Goal: Communication & Community: Answer question/provide support

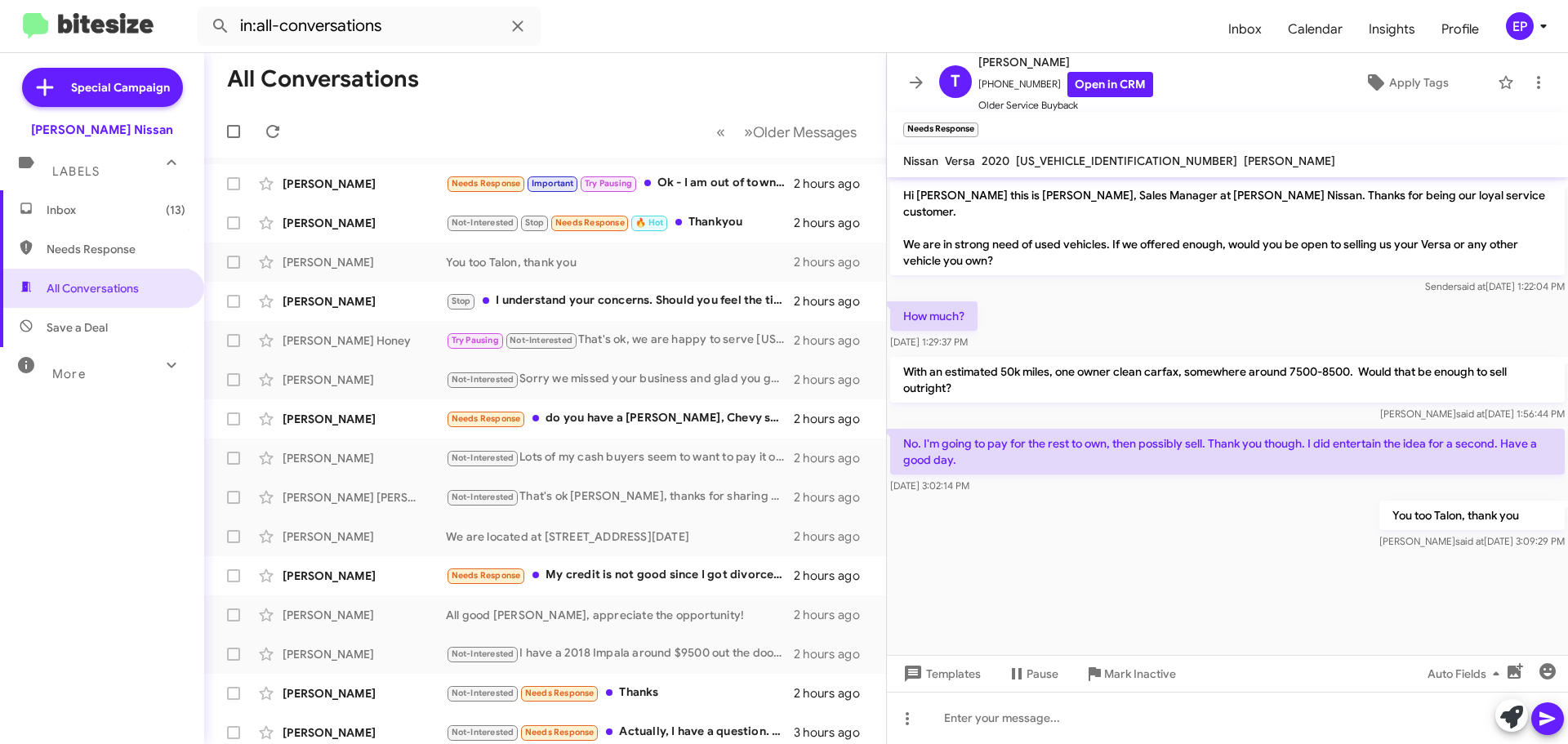
click at [1139, 553] on div at bounding box center [1226, 563] width 681 height 20
click at [1144, 553] on div at bounding box center [1226, 563] width 681 height 20
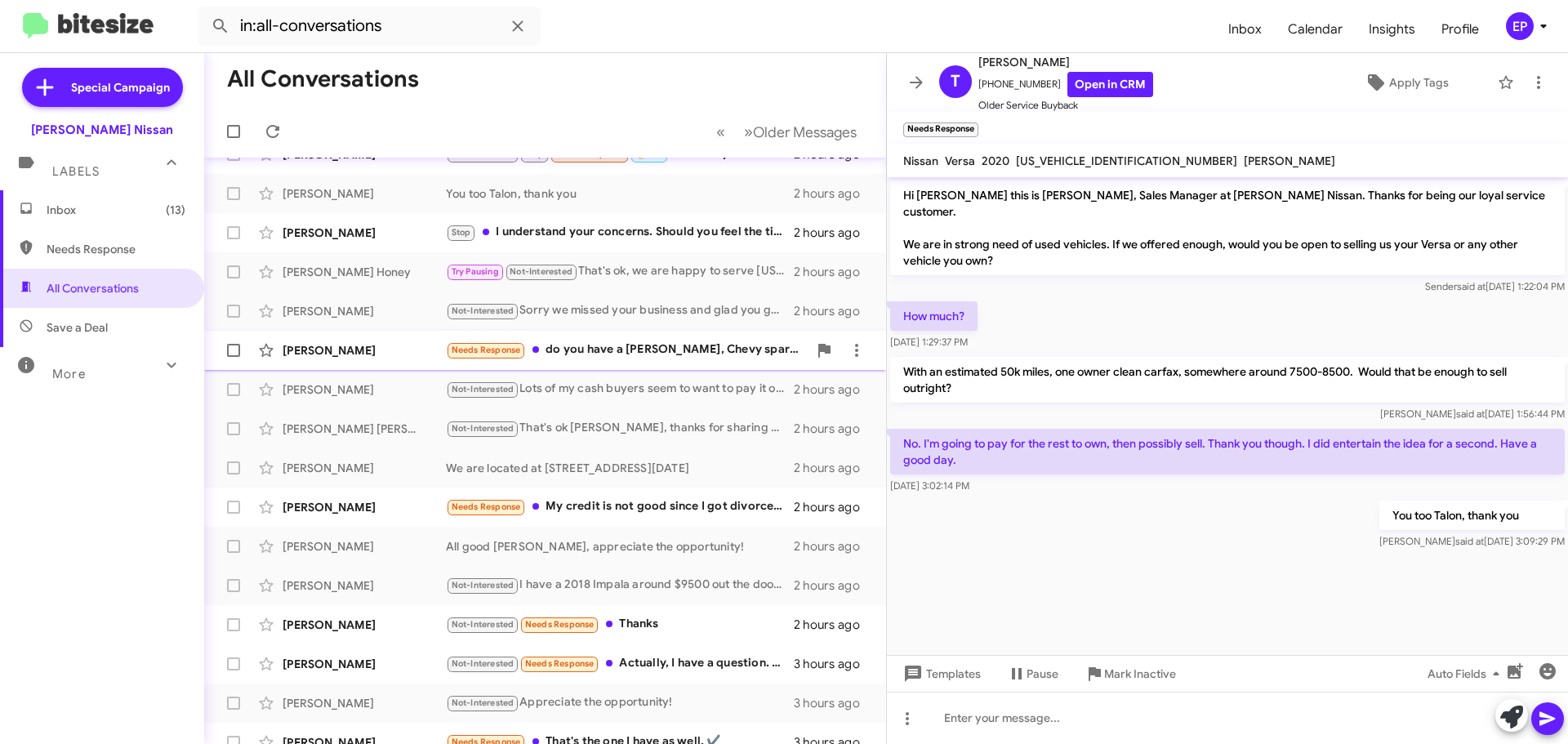
scroll to position [204, 0]
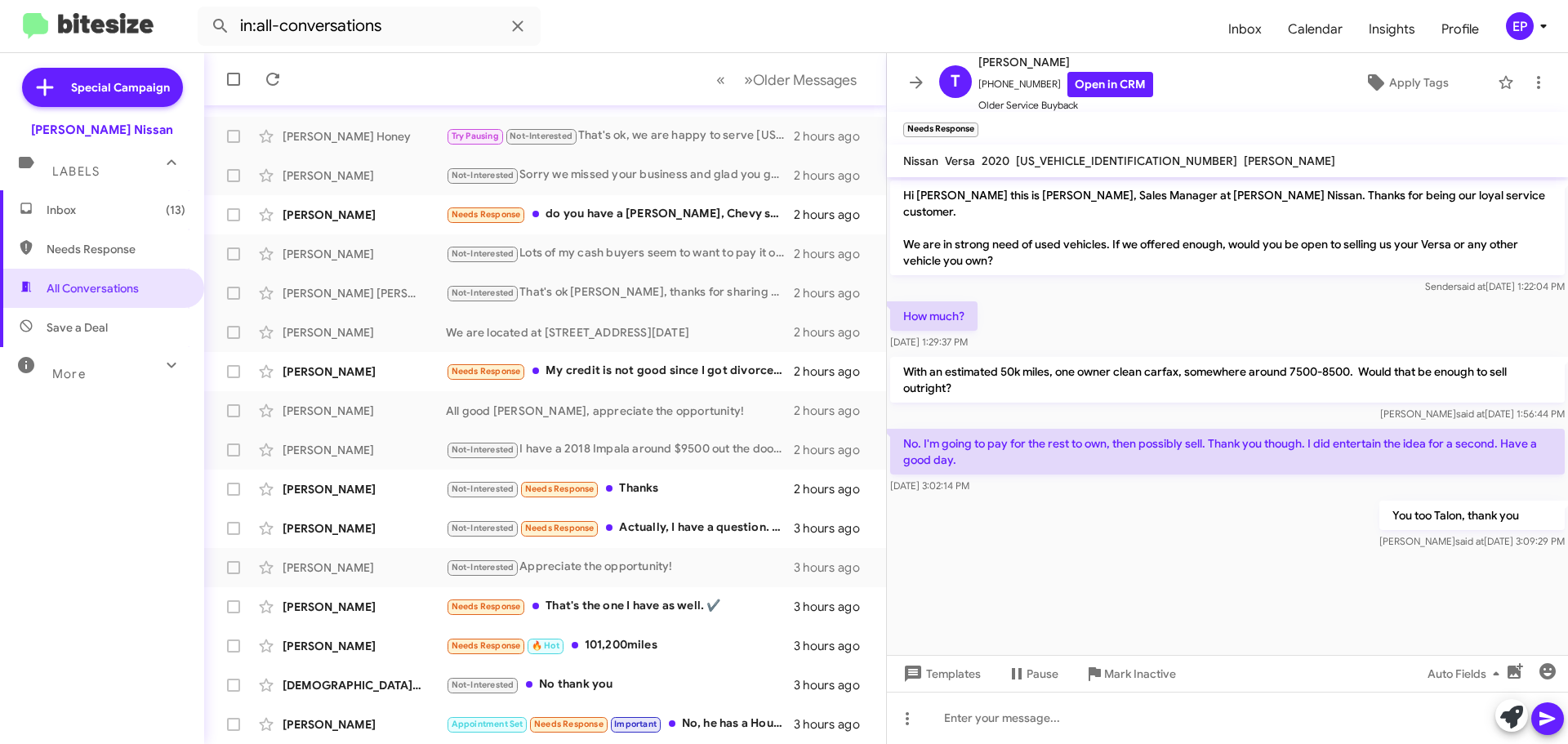
click at [73, 216] on span "Inbox (13)" at bounding box center [116, 210] width 139 height 16
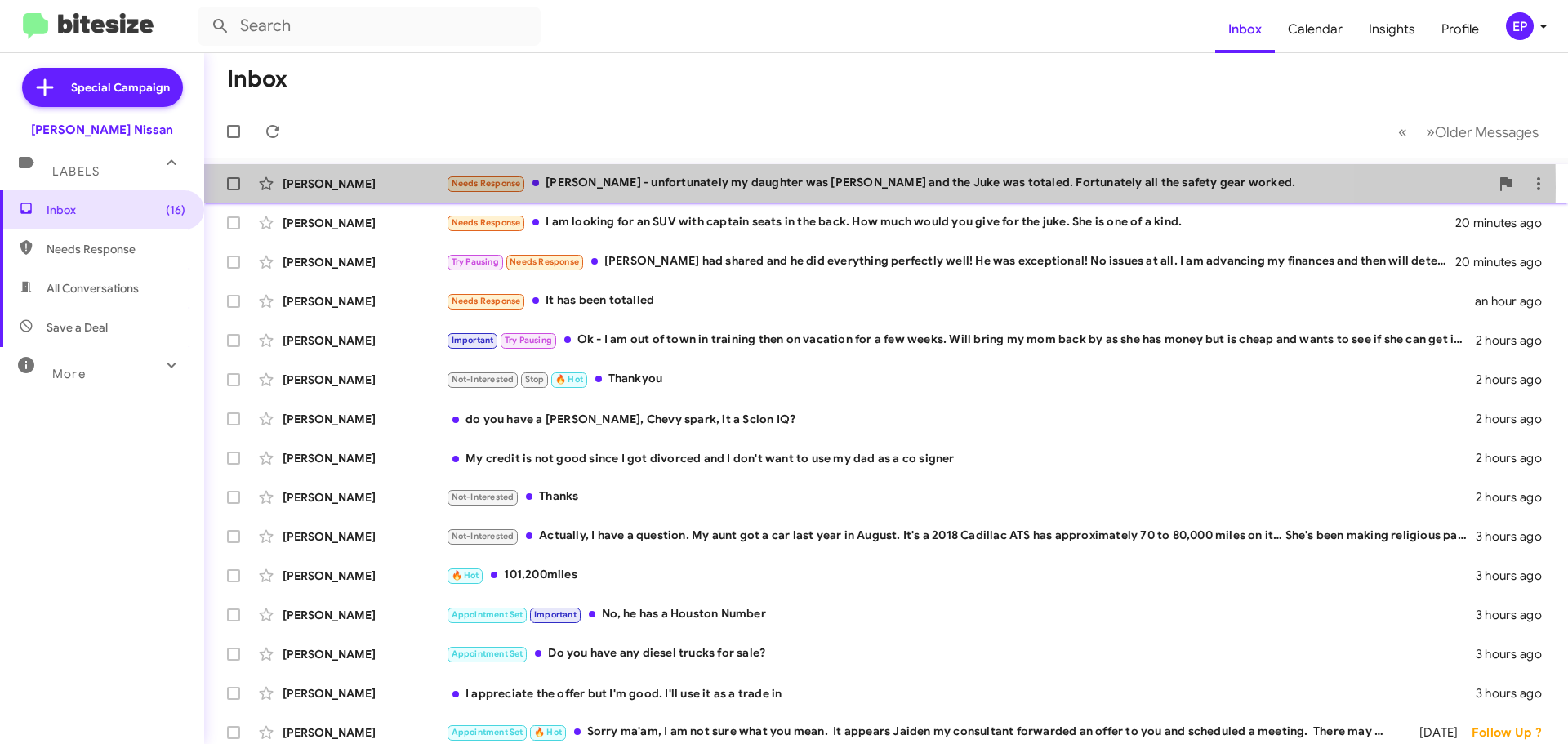
click at [625, 187] on div "Needs Response [PERSON_NAME] - unfortunately my daughter was [PERSON_NAME] and …" at bounding box center [968, 183] width 1044 height 19
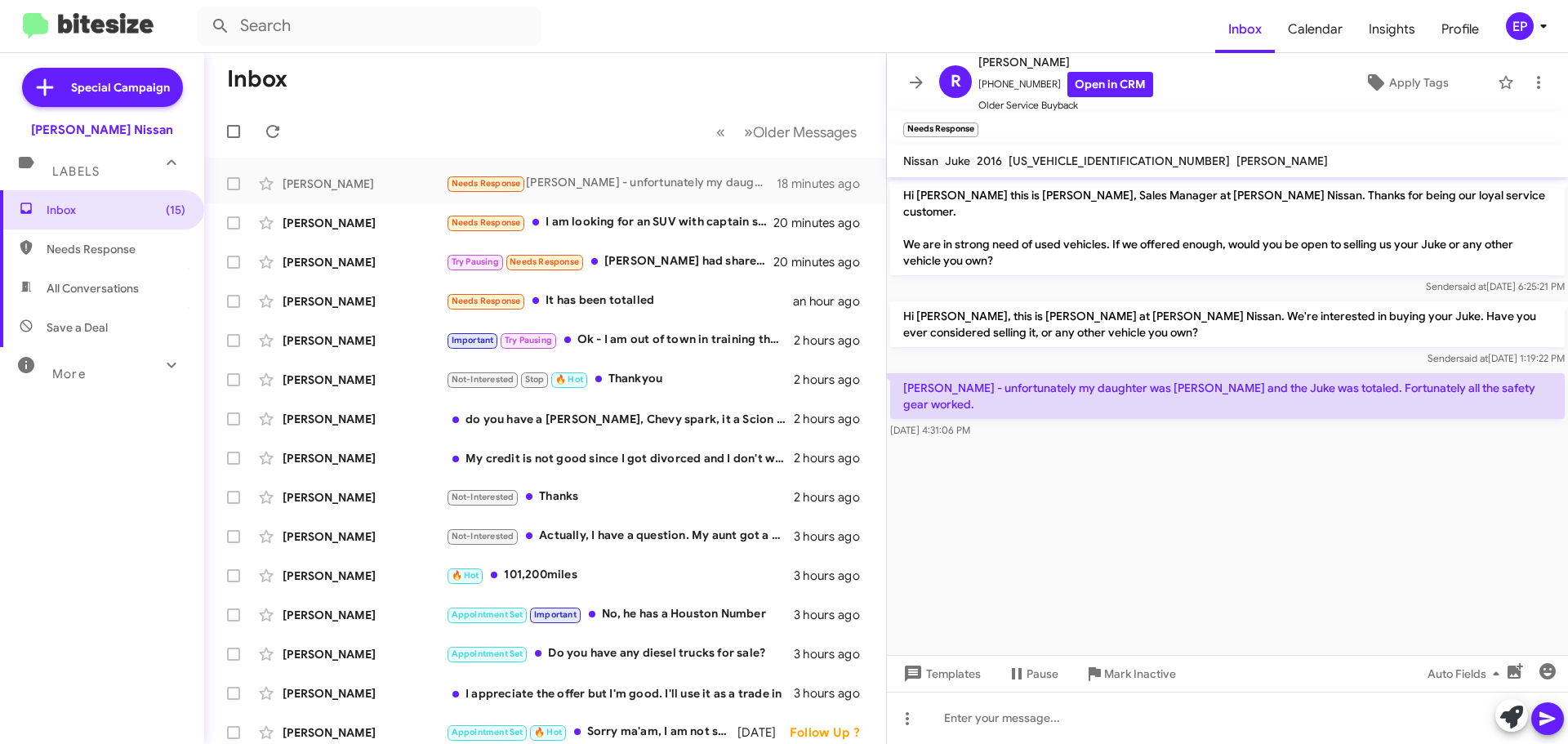
click at [1126, 407] on div "[PERSON_NAME] - unfortunately my daughter was [PERSON_NAME] and the Juke was to…" at bounding box center [1226, 406] width 681 height 72
click at [1105, 86] on link "Open in CRM" at bounding box center [1110, 85] width 86 height 26
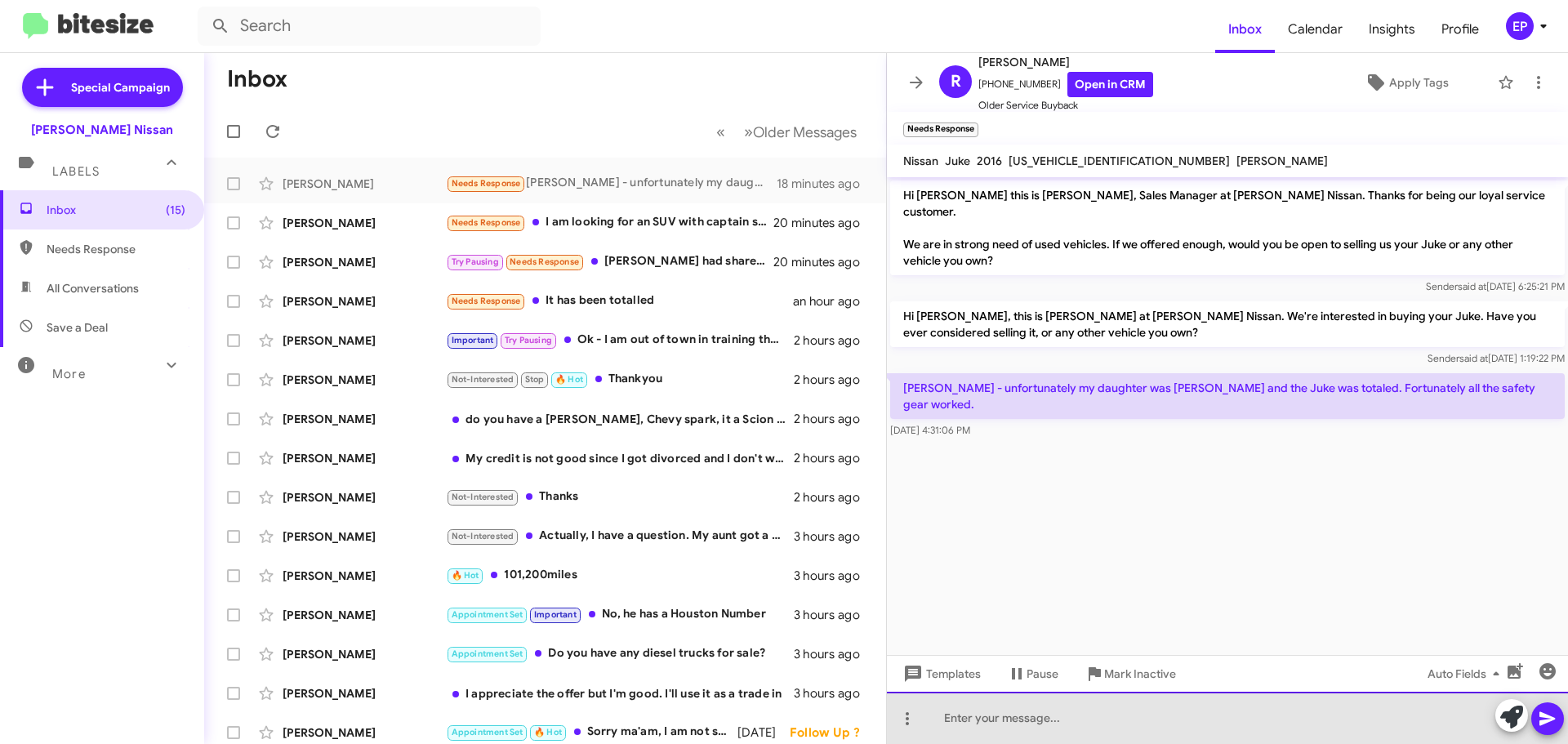
click at [1070, 705] on div at bounding box center [1226, 717] width 681 height 52
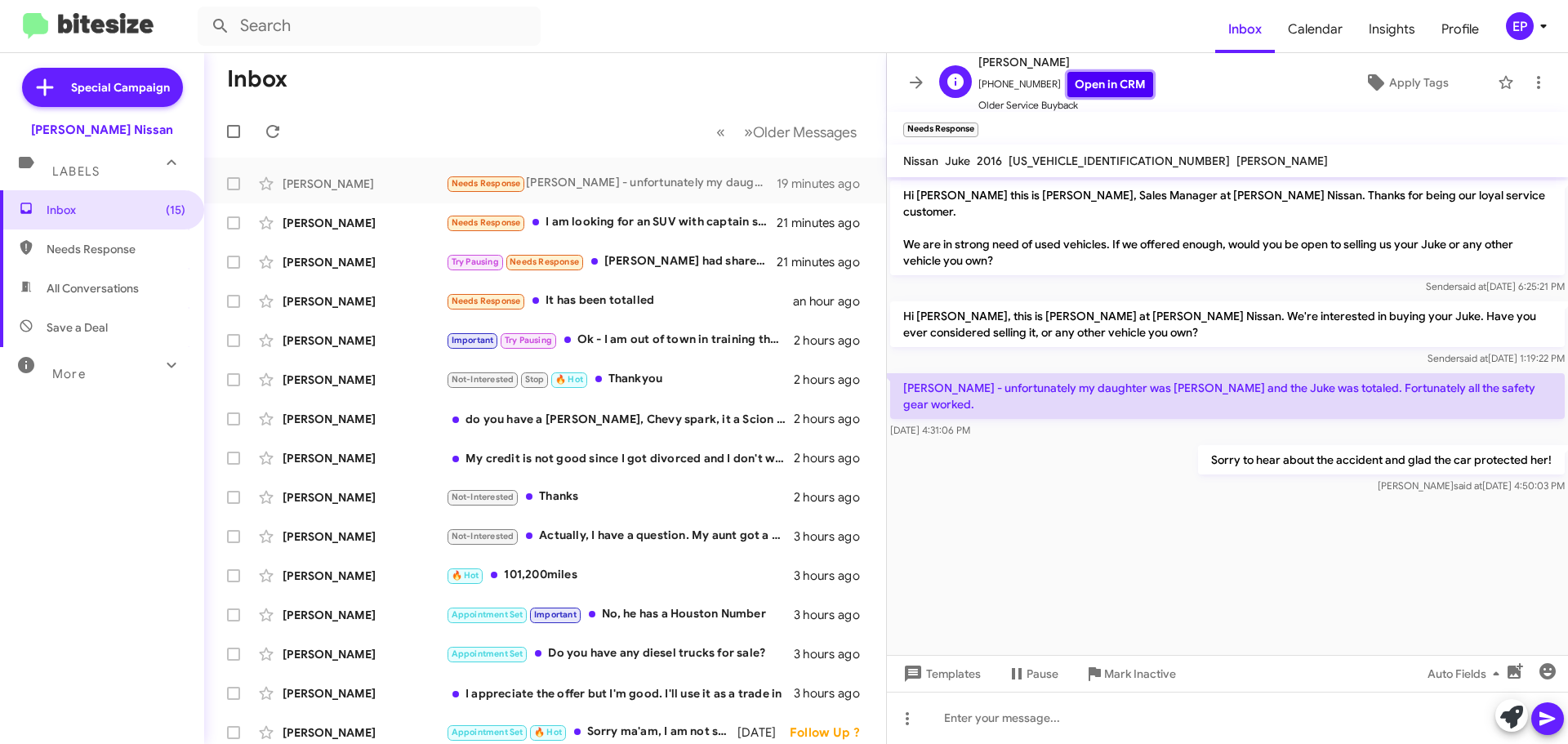
click at [1119, 86] on link "Open in CRM" at bounding box center [1110, 85] width 86 height 26
